Goal: Information Seeking & Learning: Learn about a topic

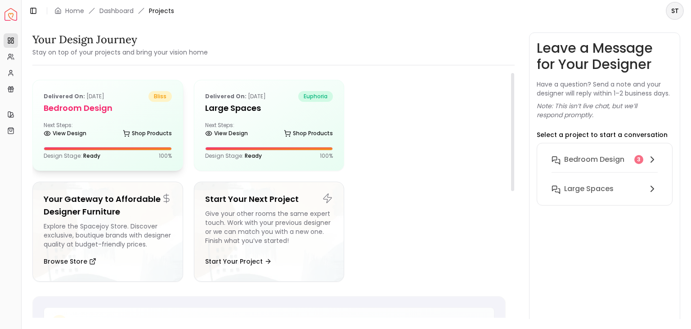
click at [103, 102] on h5 "Bedroom Design" at bounding box center [108, 108] width 128 height 13
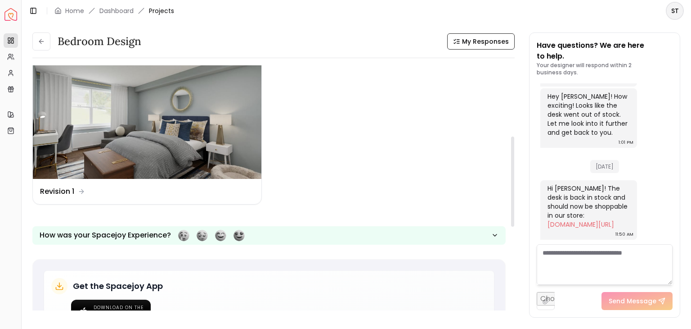
scroll to position [193, 0]
click at [245, 149] on img at bounding box center [147, 114] width 229 height 129
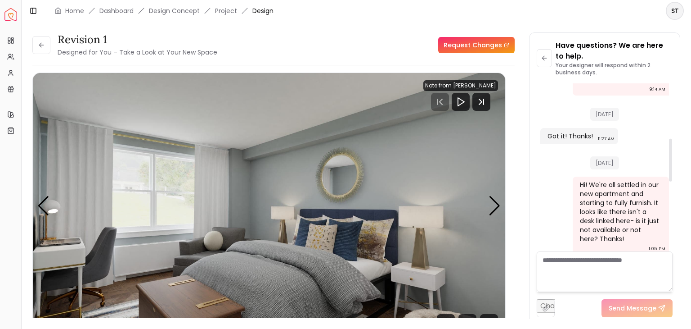
scroll to position [216, 0]
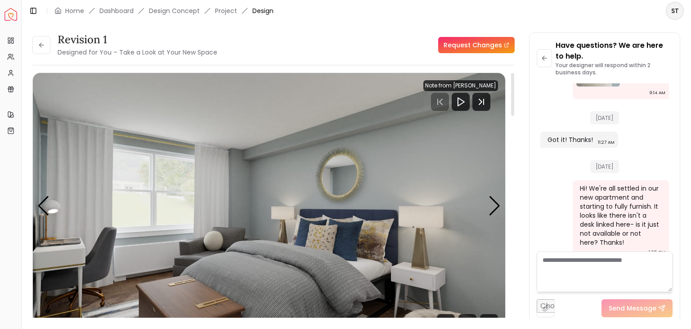
click at [417, 49] on div "Revision 1 Designed for You – Take a Look at Your New Space Request Changes" at bounding box center [273, 44] width 483 height 25
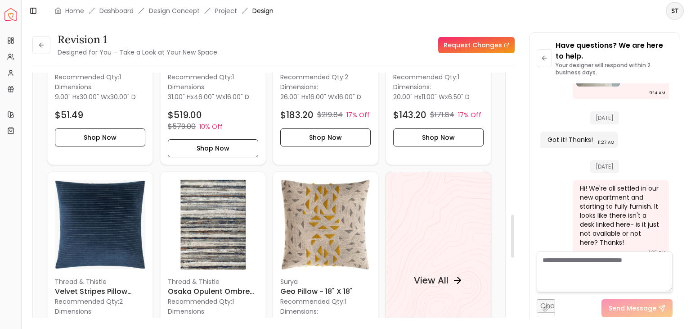
scroll to position [822, 0]
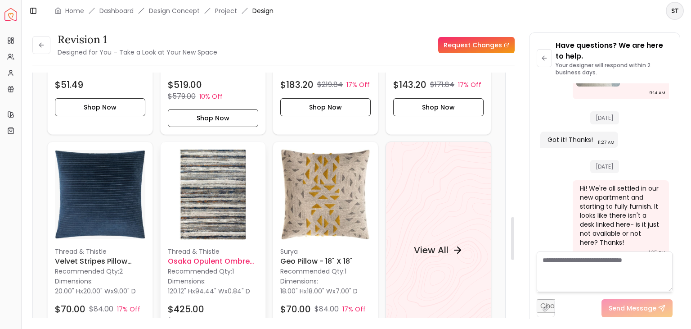
click at [203, 199] on img at bounding box center [213, 194] width 90 height 90
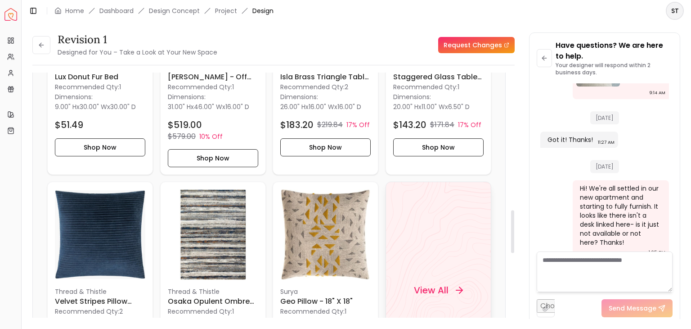
scroll to position [783, 0]
click at [414, 215] on div "View All" at bounding box center [439, 289] width 106 height 217
click at [229, 218] on img at bounding box center [213, 234] width 90 height 90
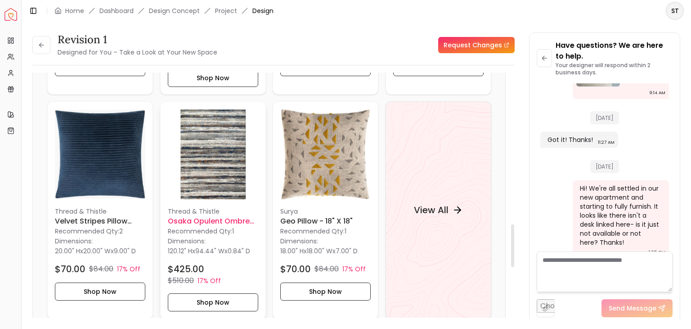
scroll to position [865, 0]
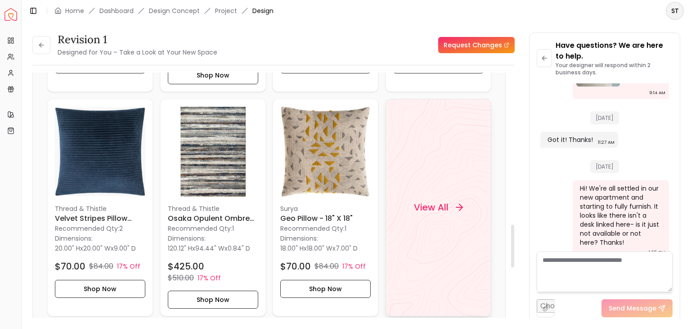
click at [425, 164] on div "View All" at bounding box center [439, 207] width 106 height 217
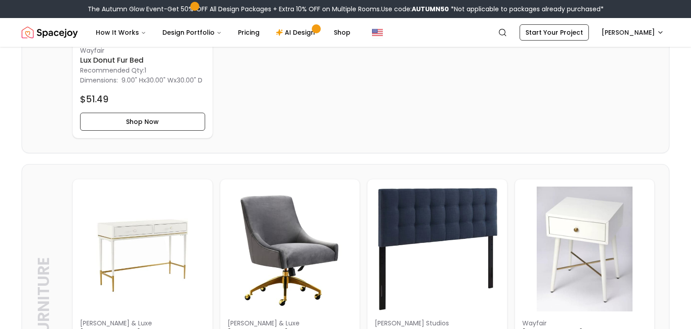
scroll to position [510, 0]
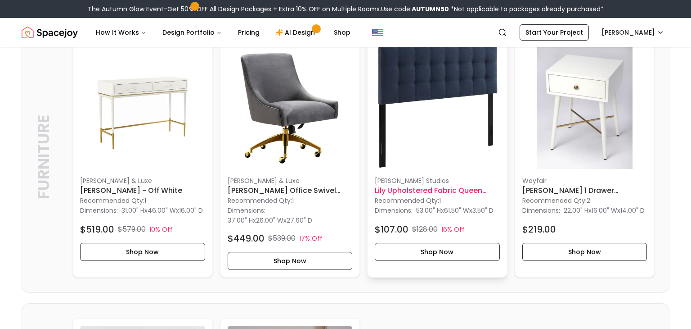
click at [441, 114] on img at bounding box center [437, 106] width 125 height 125
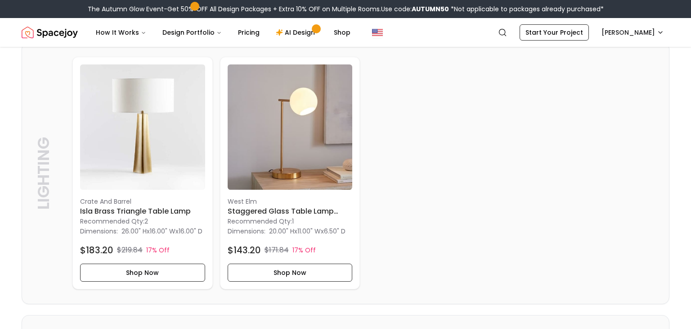
scroll to position [774, 0]
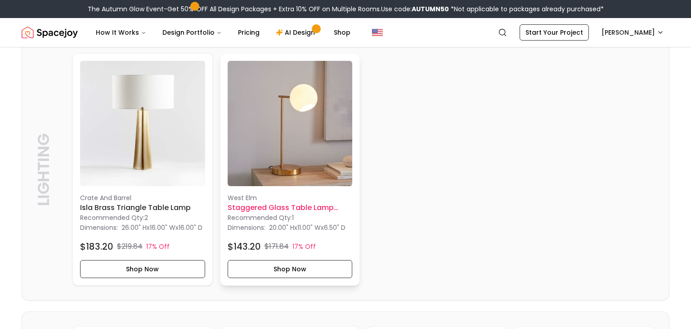
click at [263, 213] on h6 "Staggered Glass Table Lamp Antique Brass Milk Glass" at bounding box center [290, 207] width 125 height 11
click at [293, 202] on p "West Elm" at bounding box center [290, 197] width 125 height 9
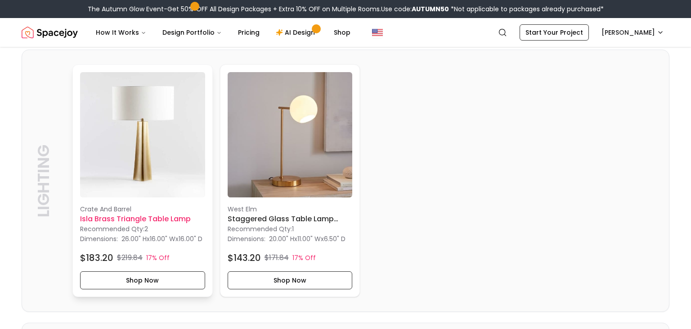
scroll to position [760, 0]
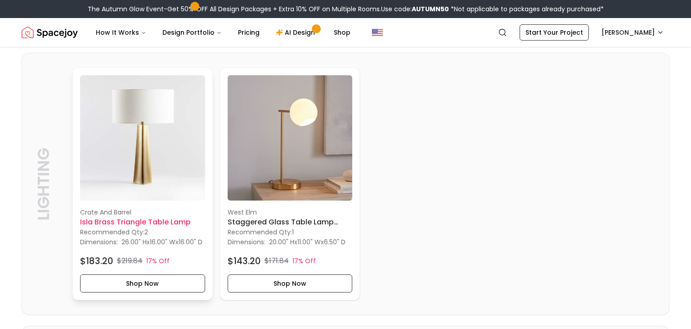
click at [180, 227] on h6 "Isla Brass Triangle Table Lamp" at bounding box center [142, 222] width 125 height 11
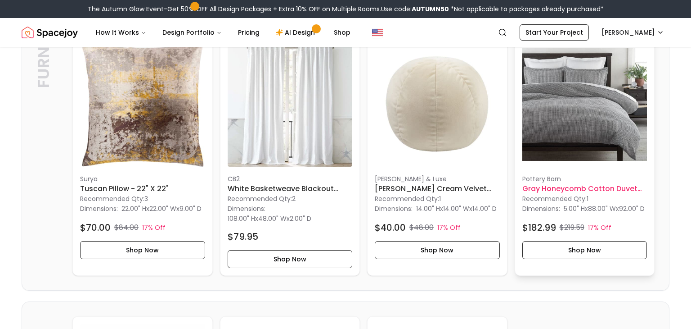
scroll to position [1306, 0]
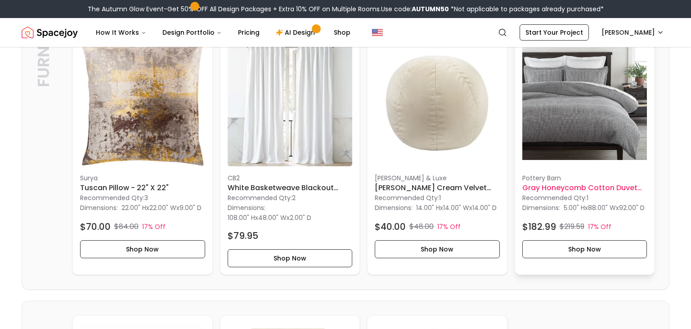
click at [586, 193] on h6 "Gray Honeycomb Cotton Duvet Cover With No Insert-Queen" at bounding box center [585, 187] width 125 height 11
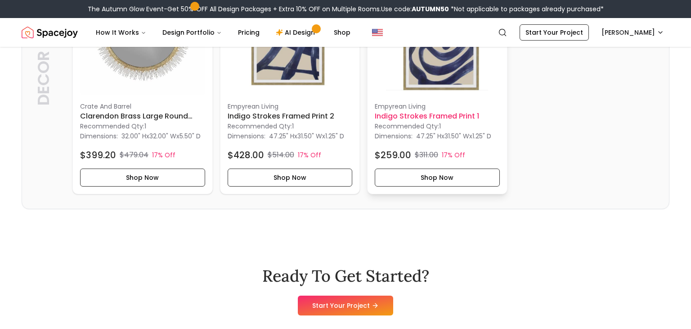
scroll to position [1664, 0]
